Goal: Transaction & Acquisition: Purchase product/service

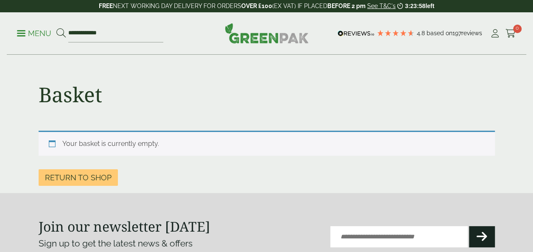
type input "**********"
click at [56, 28] on button at bounding box center [60, 33] width 9 height 11
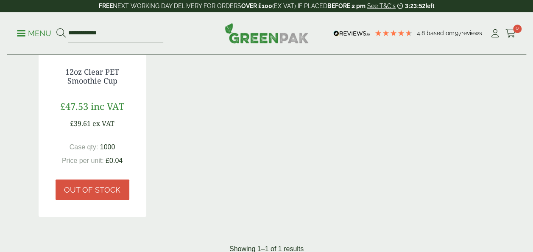
scroll to position [237, 0]
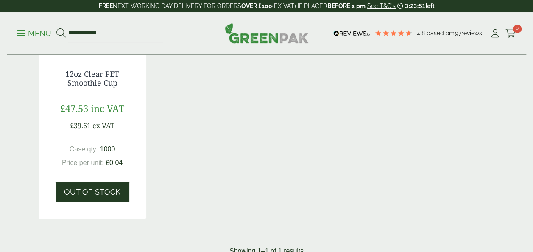
click at [100, 196] on span "Out of stock" at bounding box center [92, 191] width 56 height 9
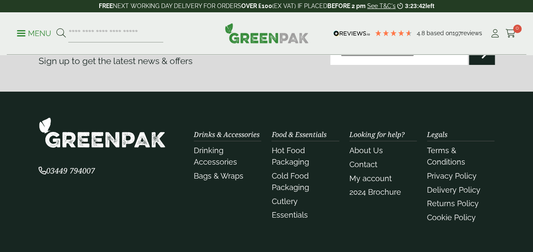
scroll to position [1478, 0]
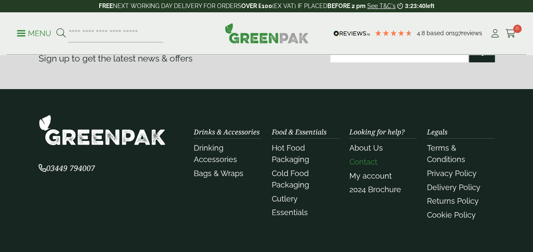
click at [374, 162] on link "Contact" at bounding box center [363, 161] width 28 height 9
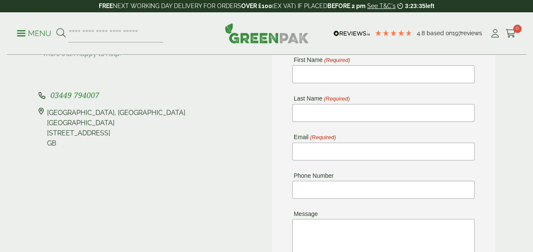
scroll to position [117, 0]
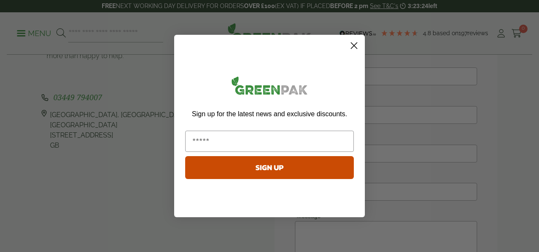
click at [354, 45] on icon "Close dialog" at bounding box center [354, 46] width 6 height 6
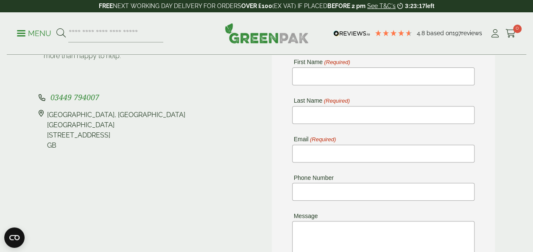
scroll to position [68, 0]
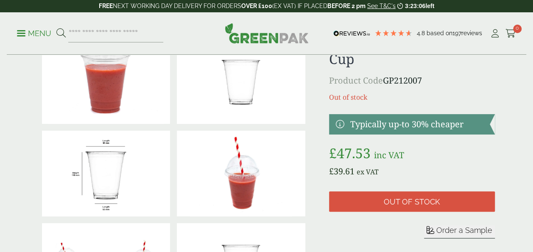
scroll to position [8, 0]
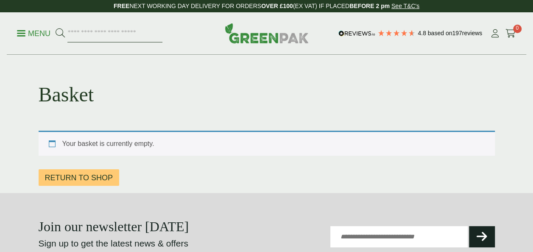
click at [81, 36] on input "search" at bounding box center [114, 34] width 95 height 18
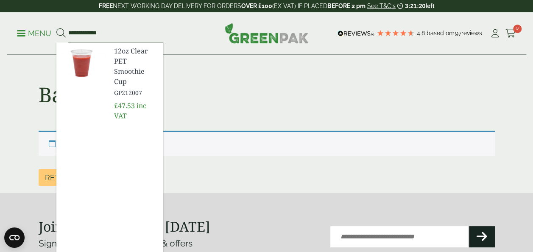
type input "**********"
click at [116, 72] on span "12oz Clear PET Smoothie Cup" at bounding box center [135, 66] width 42 height 41
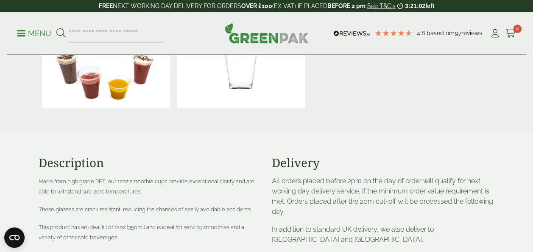
scroll to position [75, 0]
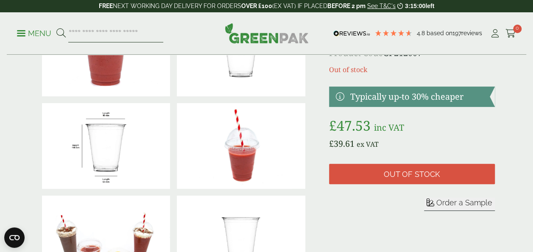
click at [116, 34] on input "search" at bounding box center [115, 34] width 95 height 18
click at [116, 35] on input "search" at bounding box center [115, 34] width 95 height 18
click at [116, 35] on input "*" at bounding box center [115, 34] width 95 height 18
type input "**********"
click at [56, 28] on button at bounding box center [60, 33] width 9 height 11
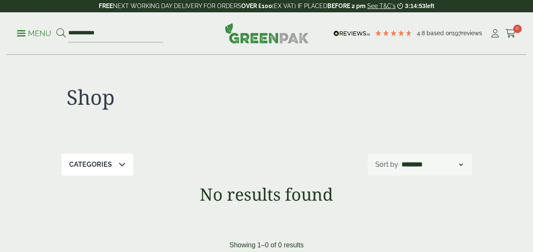
scroll to position [50, 0]
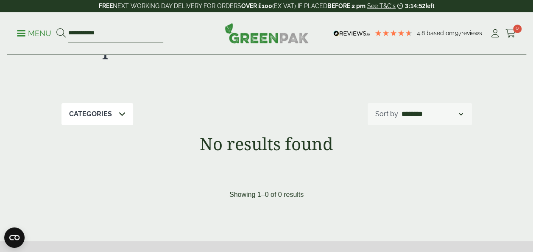
drag, startPoint x: 119, startPoint y: 30, endPoint x: 71, endPoint y: 27, distance: 48.0
click at [71, 27] on input "**********" at bounding box center [115, 34] width 95 height 18
type input "*"
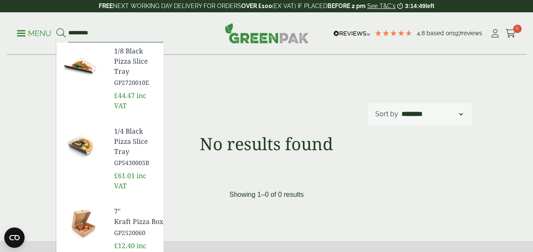
type input "*********"
click at [56, 28] on button at bounding box center [60, 33] width 9 height 11
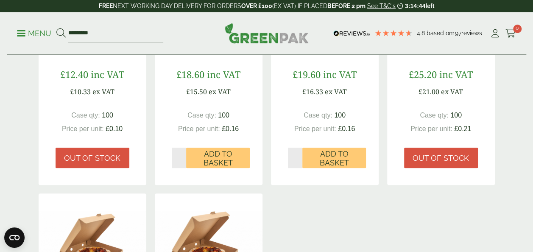
scroll to position [233, 0]
